Goal: Task Accomplishment & Management: Use online tool/utility

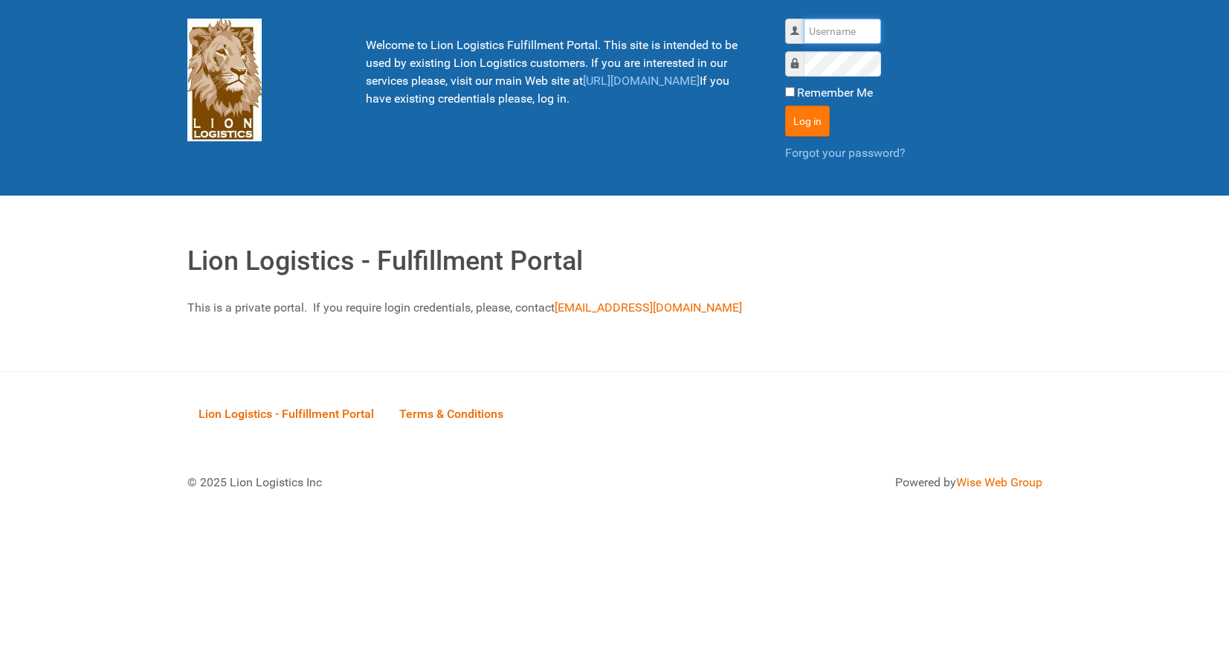
type input "lion"
click at [801, 112] on button "Log in" at bounding box center [807, 121] width 45 height 31
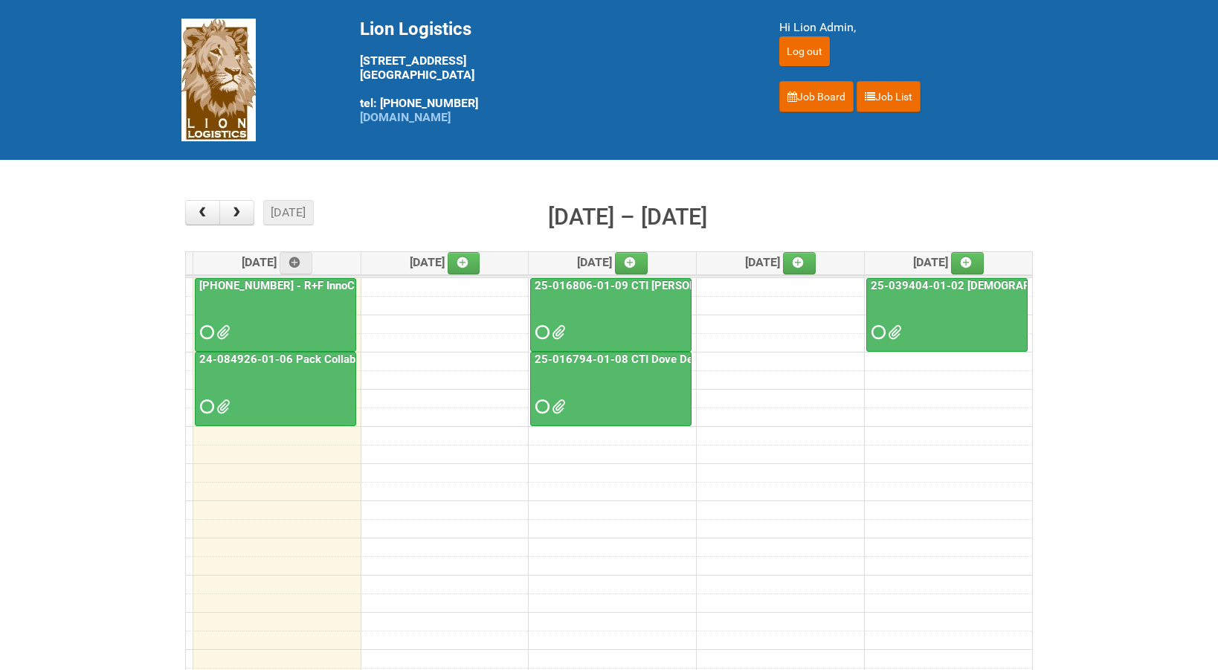
click at [585, 288] on link "25-016806-01-09 CTI [PERSON_NAME] Bar Superior HUT" at bounding box center [680, 285] width 297 height 13
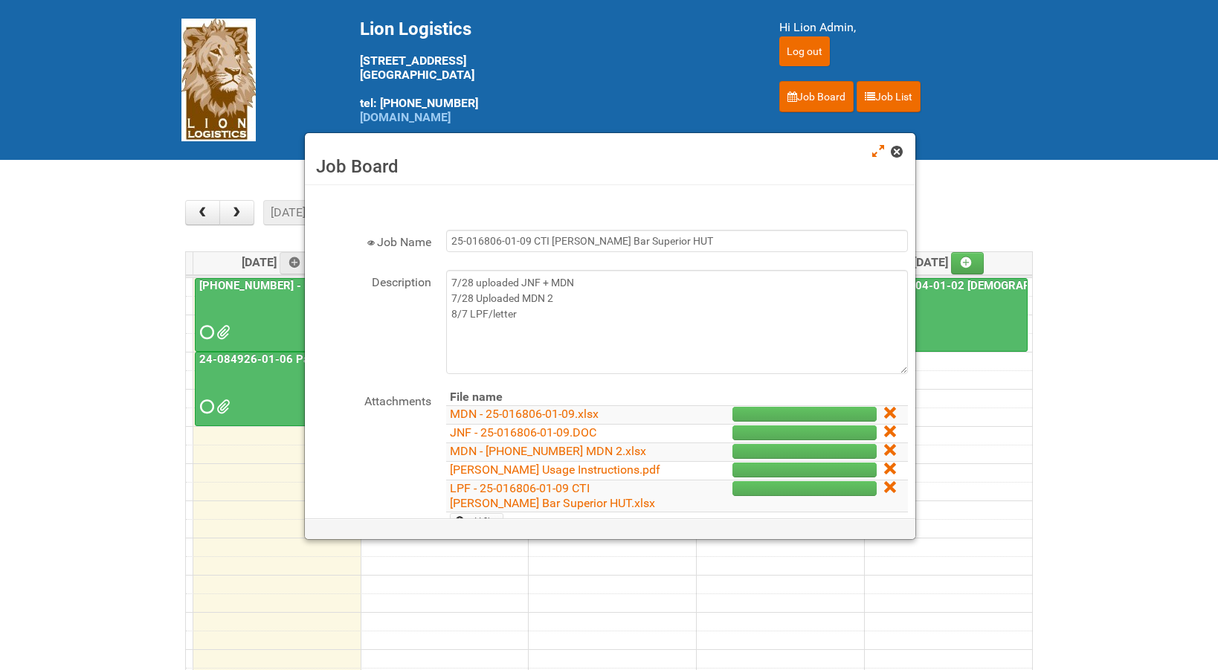
click at [897, 155] on span at bounding box center [896, 151] width 10 height 10
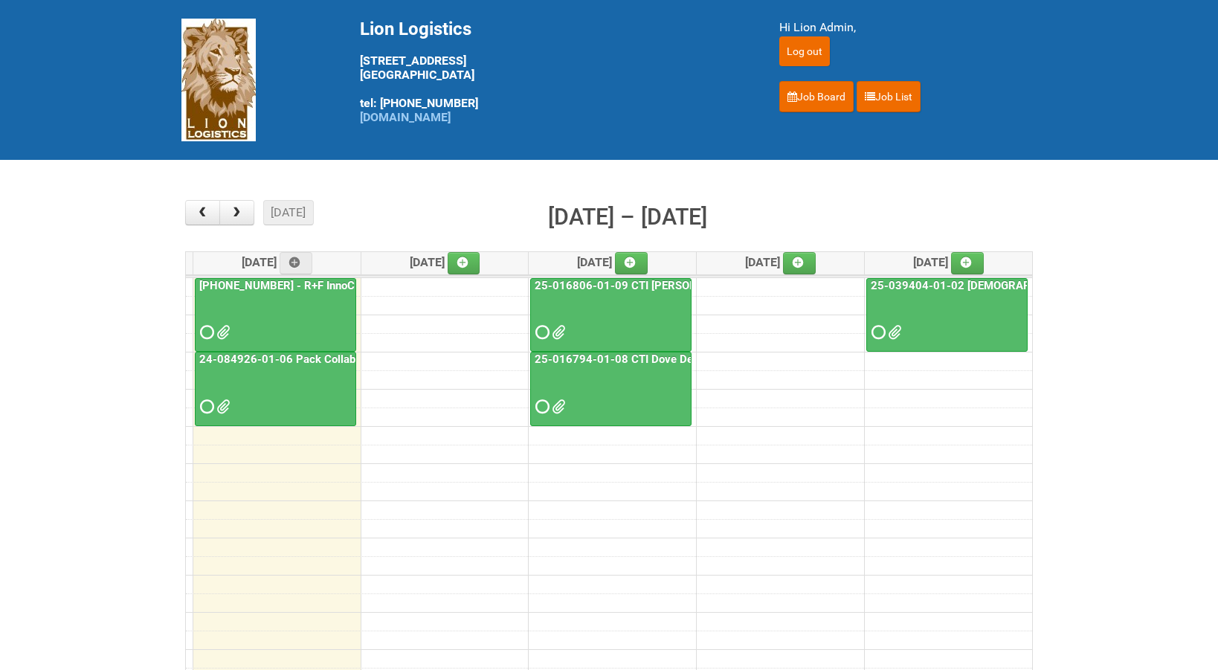
click at [240, 287] on link "[PHONE_NUMBER] - R+F InnoCPT" at bounding box center [283, 285] width 175 height 13
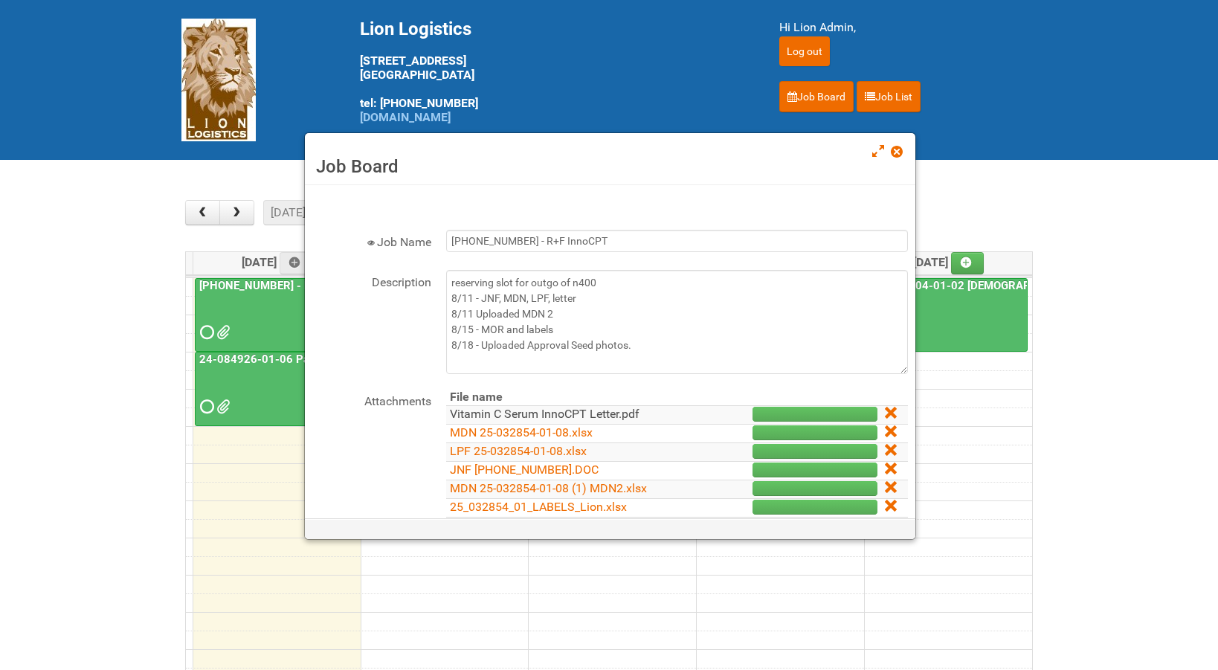
scroll to position [56, 0]
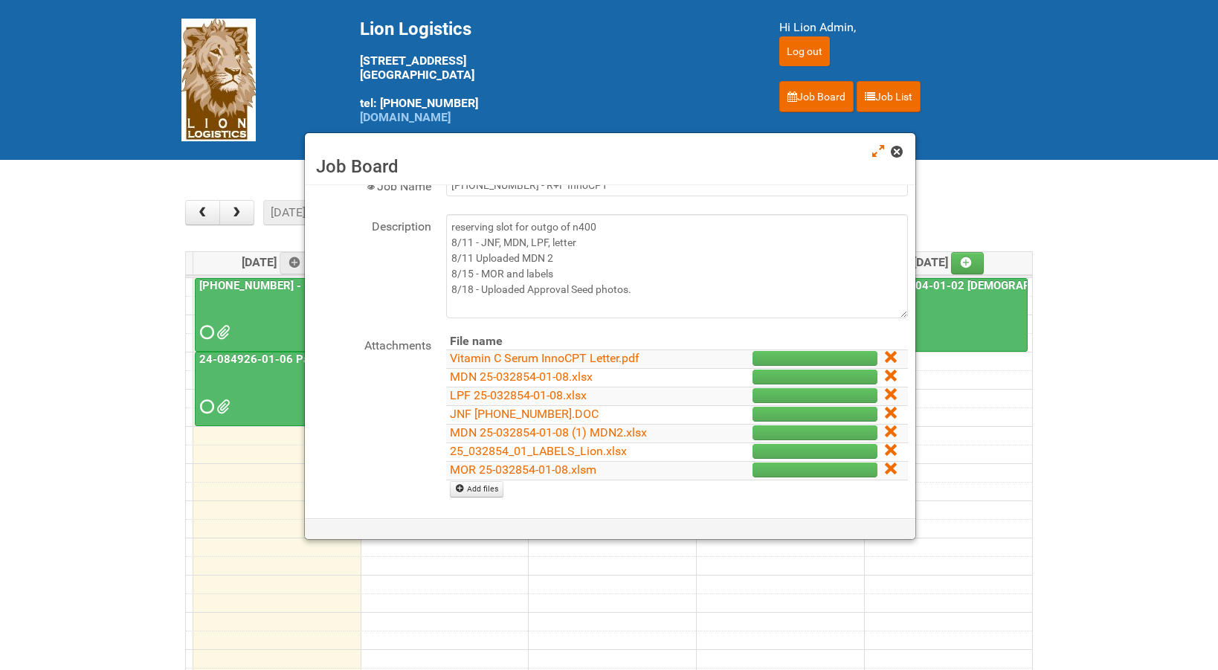
click at [892, 154] on span at bounding box center [896, 151] width 10 height 10
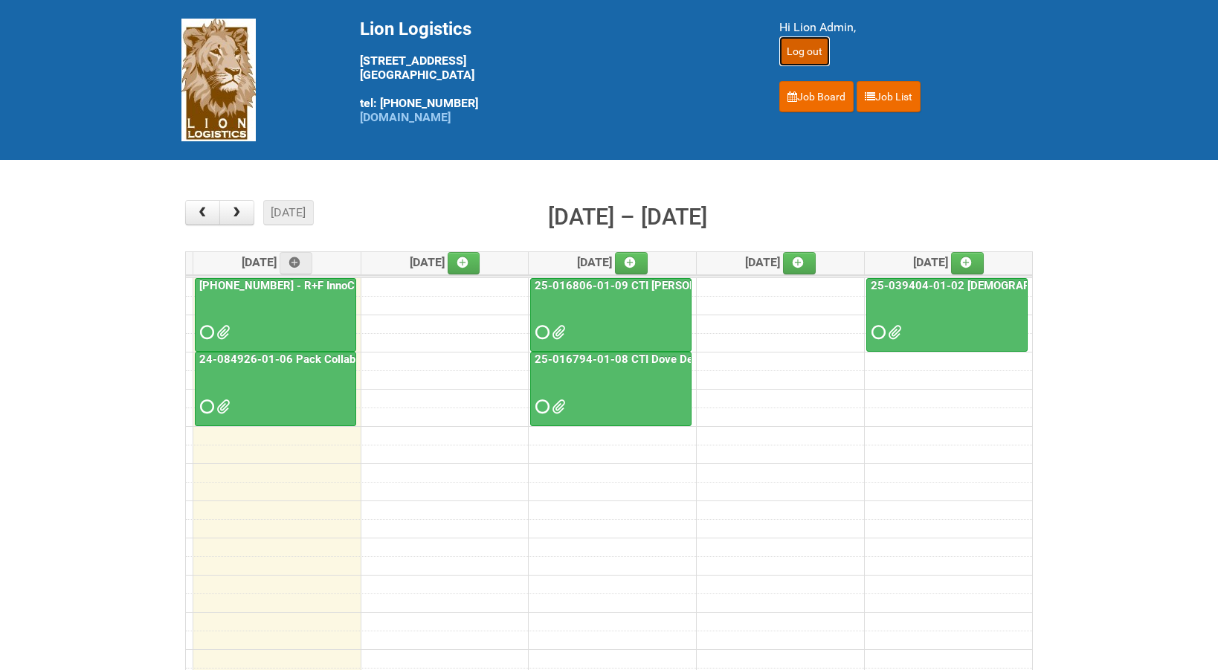
click at [800, 55] on input "Log out" at bounding box center [804, 51] width 51 height 30
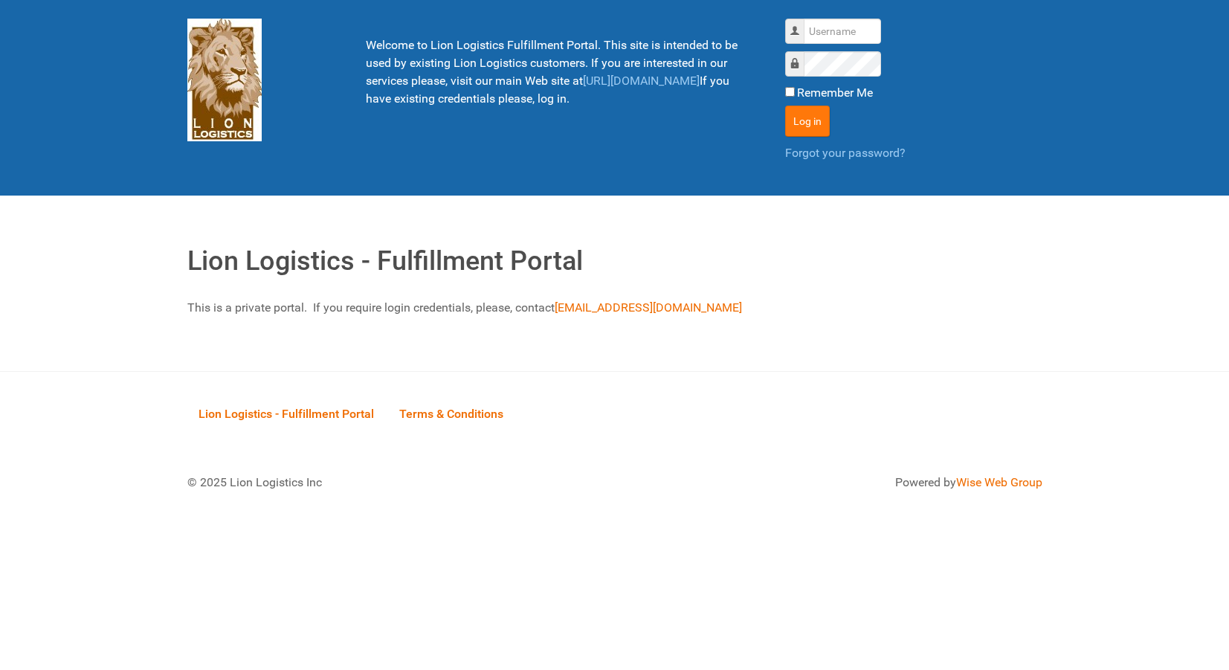
type input "lion"
click at [804, 120] on button "Log in" at bounding box center [807, 121] width 45 height 31
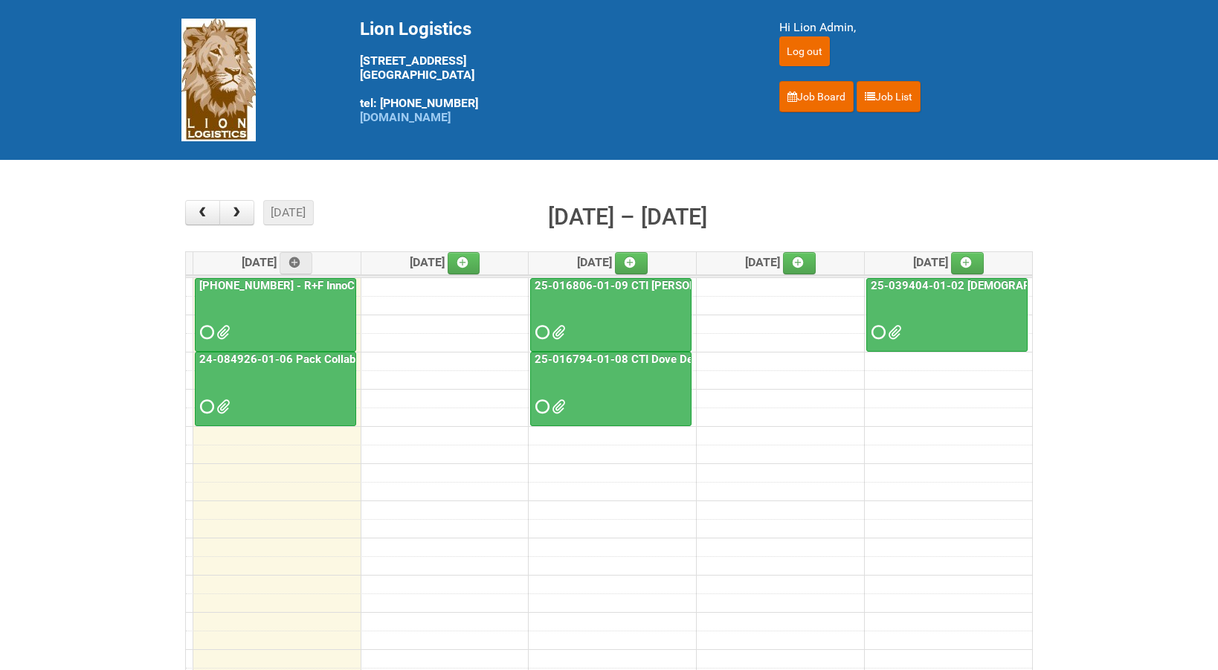
click at [288, 286] on link "[PHONE_NUMBER] - R+F InnoCPT" at bounding box center [283, 285] width 175 height 13
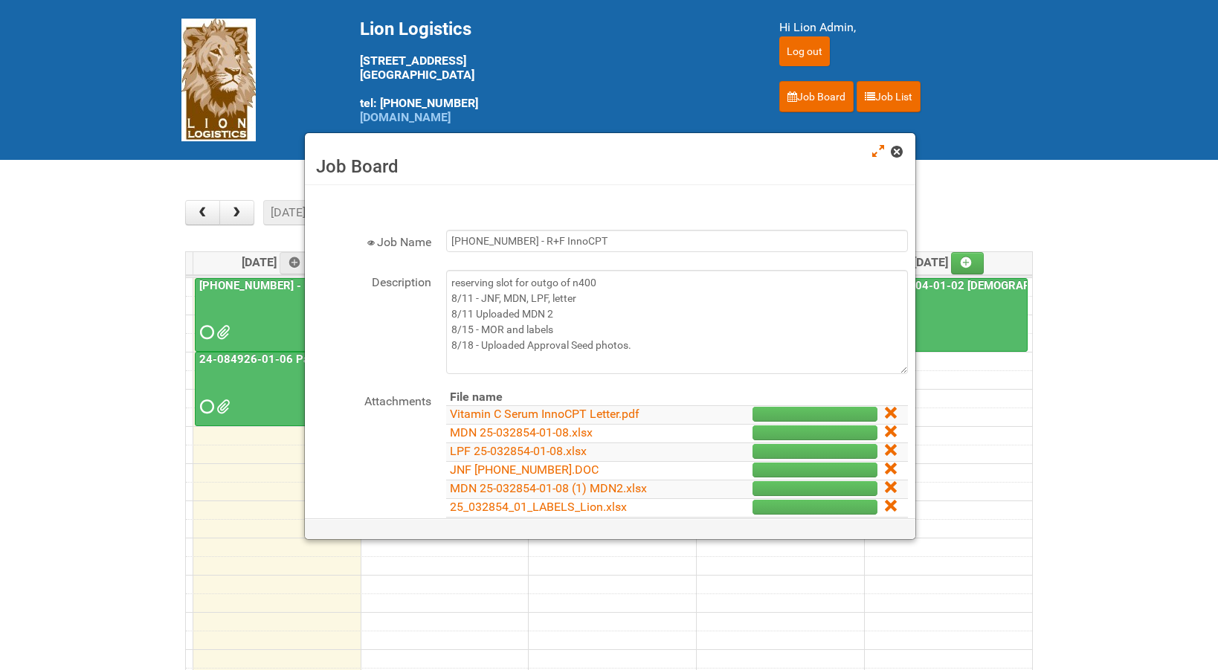
click at [897, 158] on link at bounding box center [897, 153] width 13 height 18
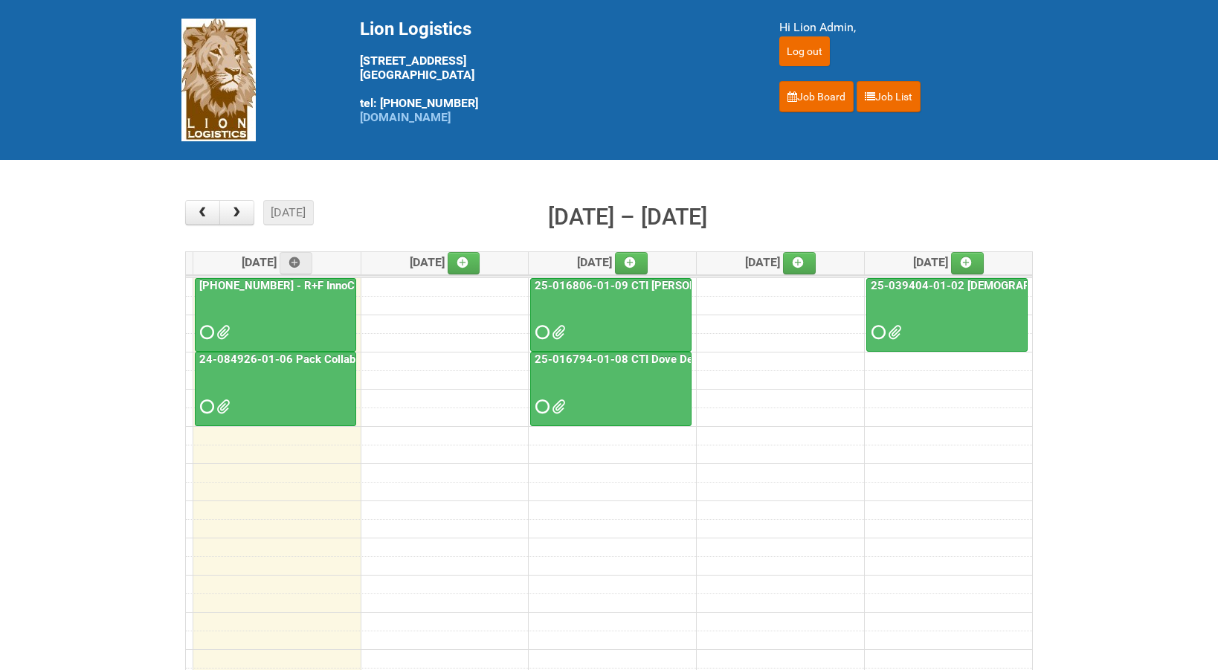
click at [289, 364] on link "24-084926-01-06 Pack Collab Wand Tint" at bounding box center [303, 358] width 215 height 13
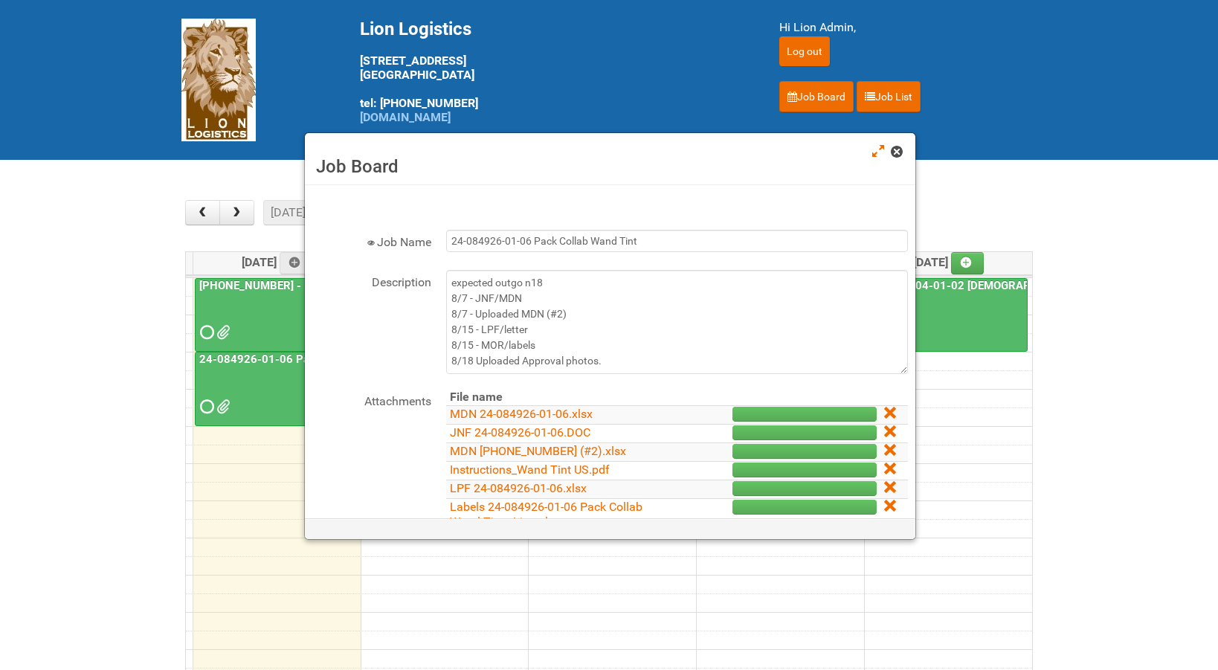
click at [891, 157] on span at bounding box center [896, 151] width 10 height 10
